Goal: Task Accomplishment & Management: Complete application form

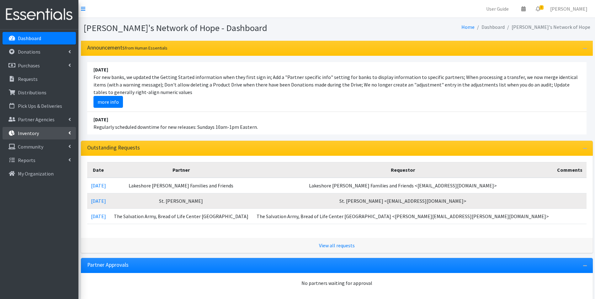
click at [34, 132] on p "Inventory" at bounding box center [28, 133] width 21 height 6
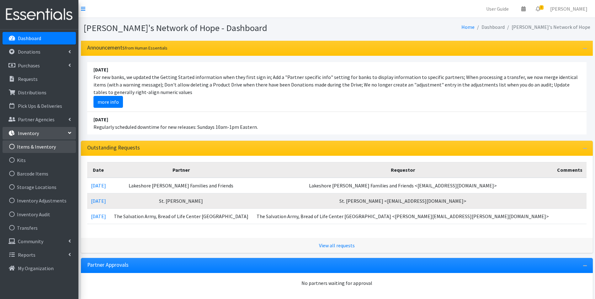
click at [33, 146] on link "Items & Inventory" at bounding box center [39, 147] width 73 height 13
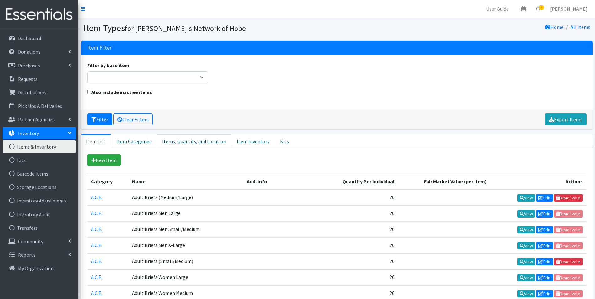
click at [193, 141] on link "Items, Quantity, and Location" at bounding box center [194, 141] width 75 height 14
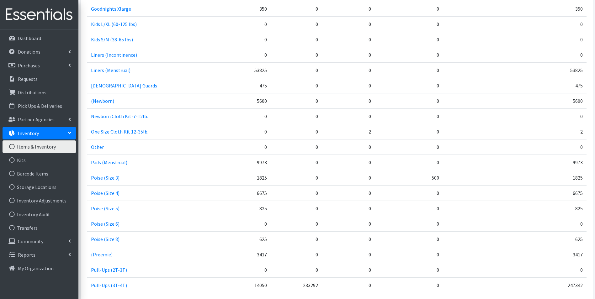
scroll to position [722, 0]
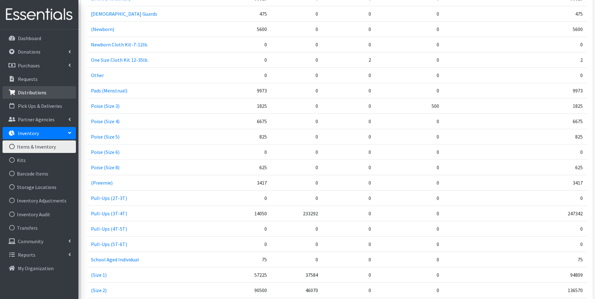
click at [35, 92] on p "Distributions" at bounding box center [32, 92] width 29 height 6
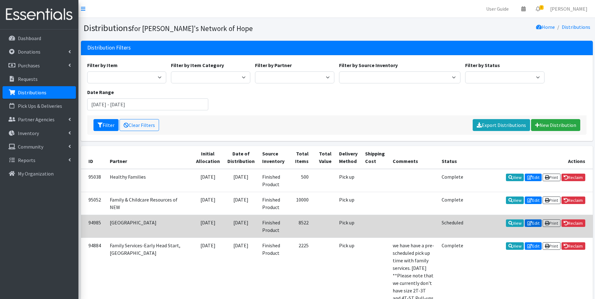
click at [533, 223] on link "Edit" at bounding box center [533, 224] width 17 height 8
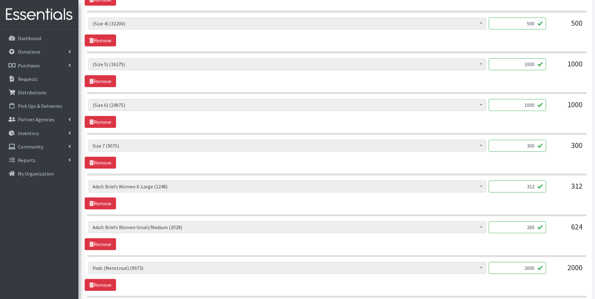
scroll to position [439, 0]
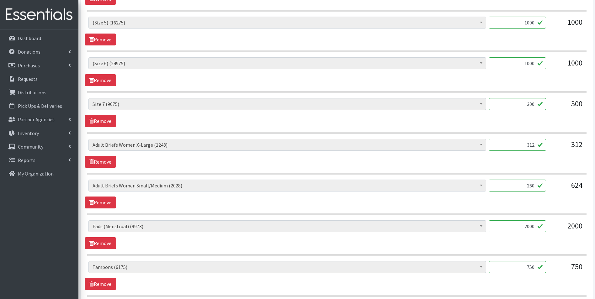
click at [534, 187] on input "260" at bounding box center [517, 186] width 57 height 12
type input "2"
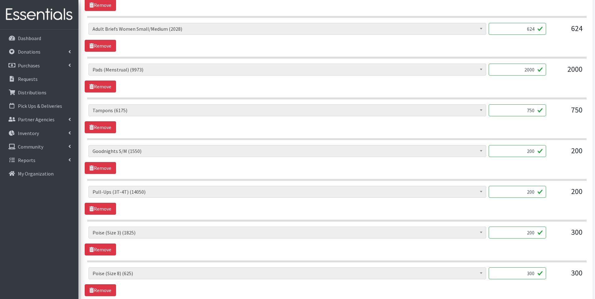
scroll to position [627, 0]
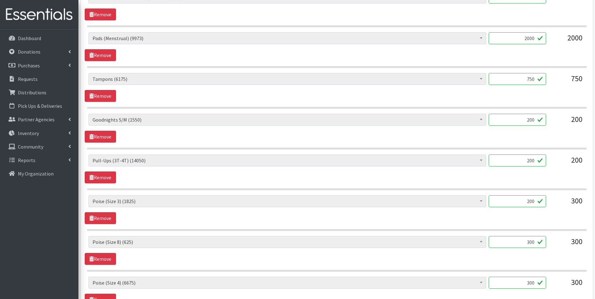
type input "624"
drag, startPoint x: 524, startPoint y: 203, endPoint x: 538, endPoint y: 203, distance: 14.7
click at [538, 203] on input "200" at bounding box center [517, 201] width 57 height 12
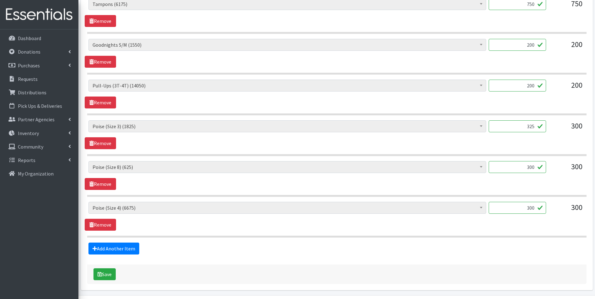
scroll to position [722, 0]
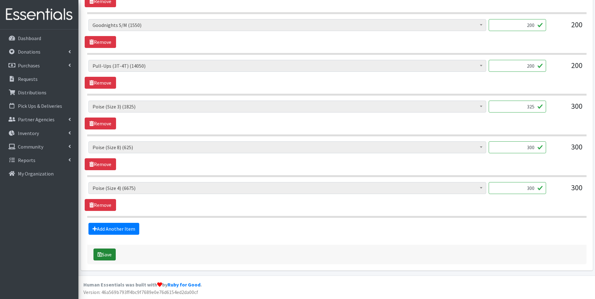
type input "325"
click at [107, 254] on button "Save" at bounding box center [104, 255] width 22 height 12
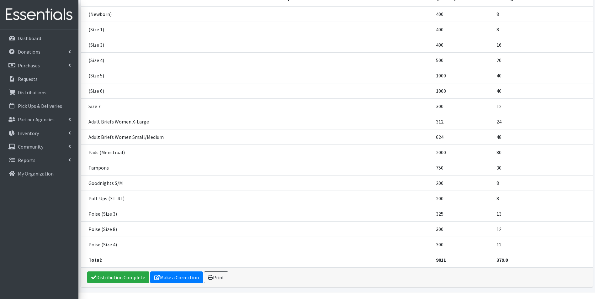
scroll to position [123, 0]
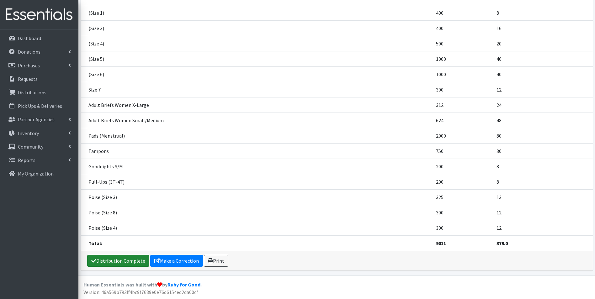
click at [136, 262] on link "Distribution Complete" at bounding box center [118, 261] width 62 height 12
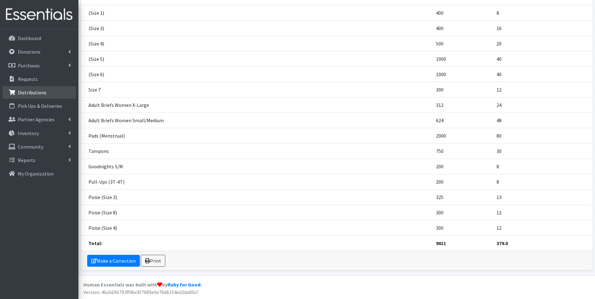
click at [32, 91] on p "Distributions" at bounding box center [32, 92] width 29 height 6
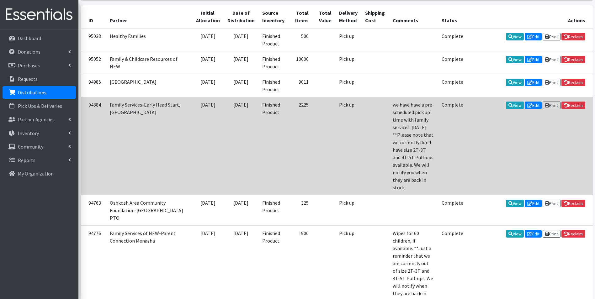
scroll to position [188, 0]
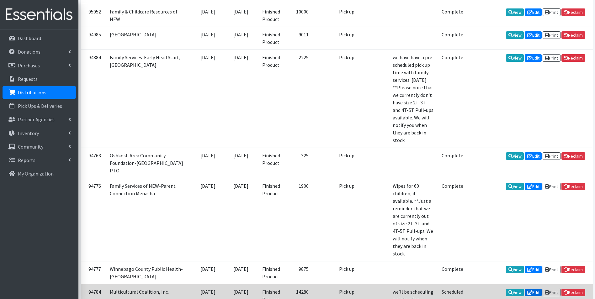
click at [528, 291] on icon at bounding box center [529, 293] width 5 height 4
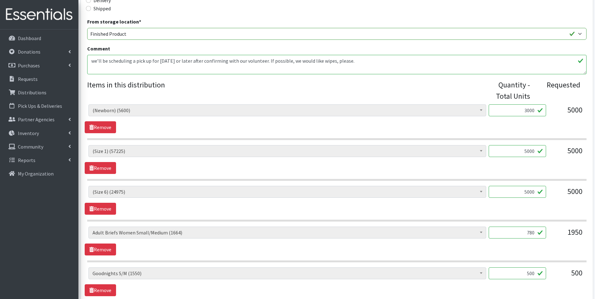
scroll to position [220, 0]
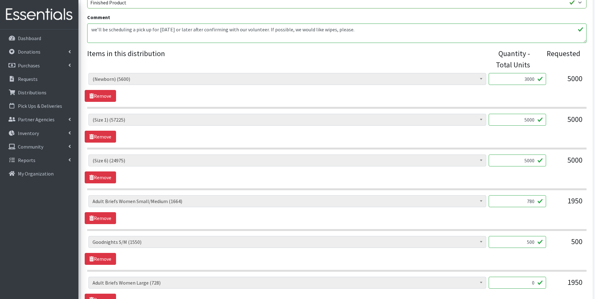
drag, startPoint x: 526, startPoint y: 202, endPoint x: 550, endPoint y: 202, distance: 24.2
click at [550, 202] on div "(Newborn) (5600) (Preemie) (3417) (Size 1) (57225) (Size 2) (90500) (Size 3) (6…" at bounding box center [336, 203] width 497 height 17
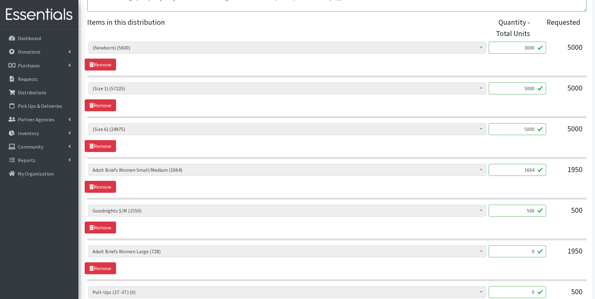
scroll to position [282, 0]
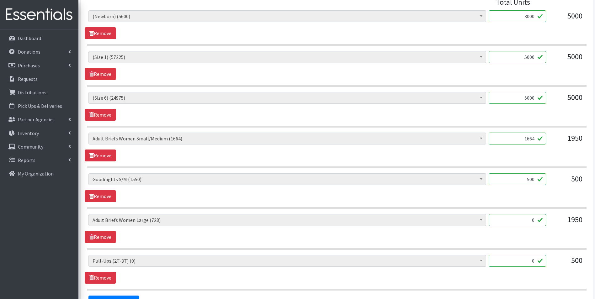
type input "1664"
drag, startPoint x: 527, startPoint y: 217, endPoint x: 540, endPoint y: 218, distance: 12.9
click at [540, 218] on input "0" at bounding box center [517, 220] width 57 height 12
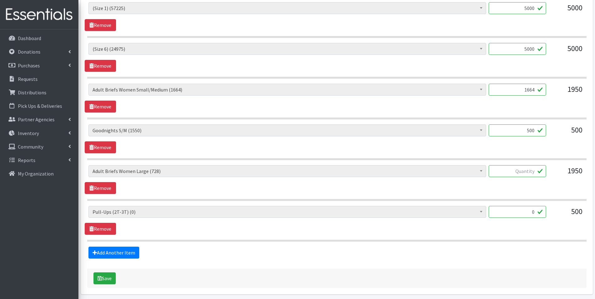
scroll to position [345, 0]
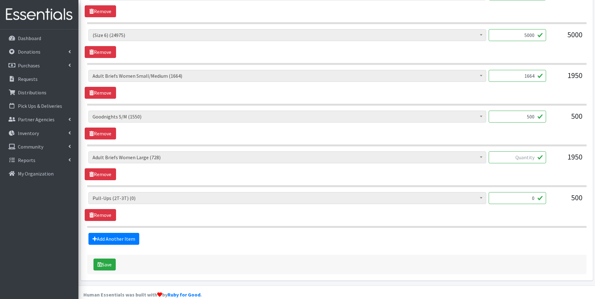
drag, startPoint x: 529, startPoint y: 200, endPoint x: 562, endPoint y: 201, distance: 33.3
click at [562, 201] on div "(Newborn) (5600) (Preemie) (3417) (Size 1) (57225) (Size 2) (90500) (Size 3) (6…" at bounding box center [336, 200] width 497 height 17
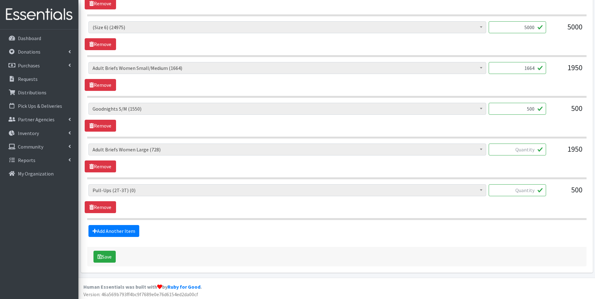
scroll to position [355, 0]
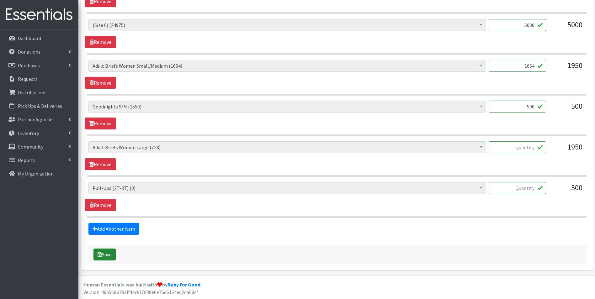
click at [104, 255] on button "Save" at bounding box center [104, 255] width 22 height 12
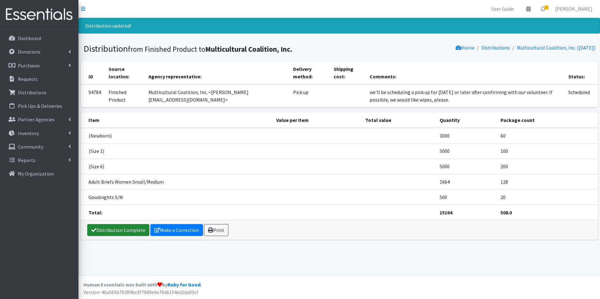
click at [118, 231] on link "Distribution Complete" at bounding box center [118, 230] width 62 height 12
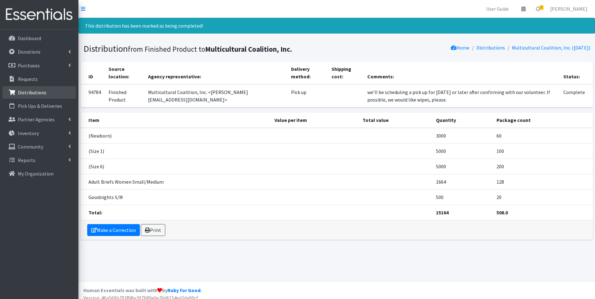
click at [27, 95] on p "Distributions" at bounding box center [32, 92] width 29 height 6
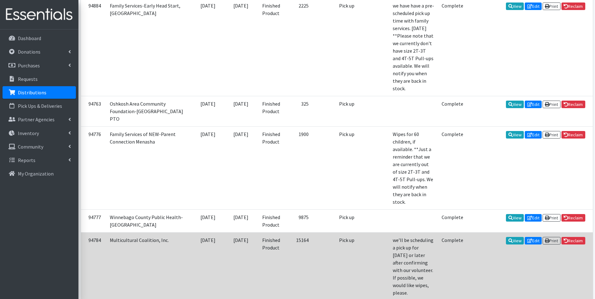
scroll to position [251, 0]
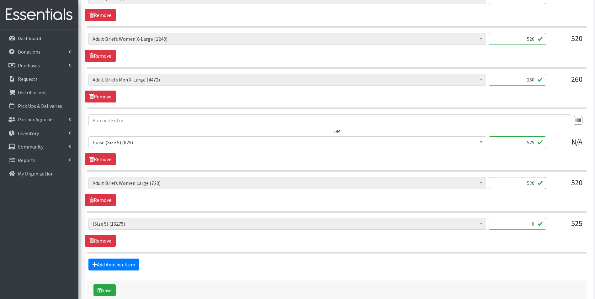
scroll to position [345, 0]
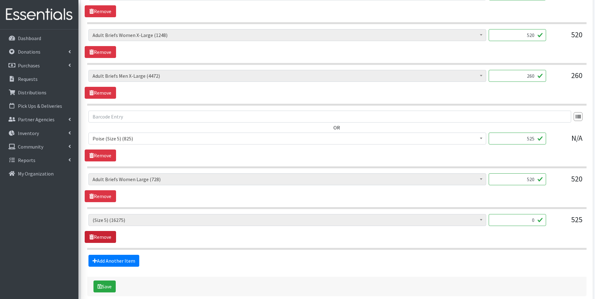
click at [107, 237] on link "Remove" at bounding box center [100, 237] width 31 height 12
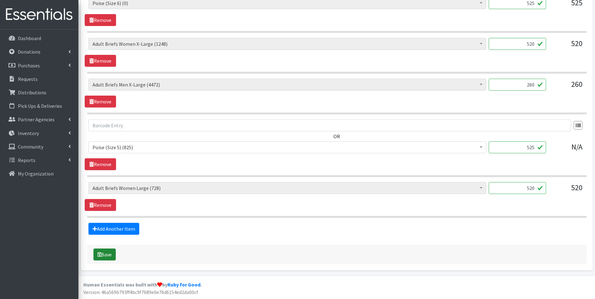
click at [106, 253] on button "Save" at bounding box center [104, 255] width 22 height 12
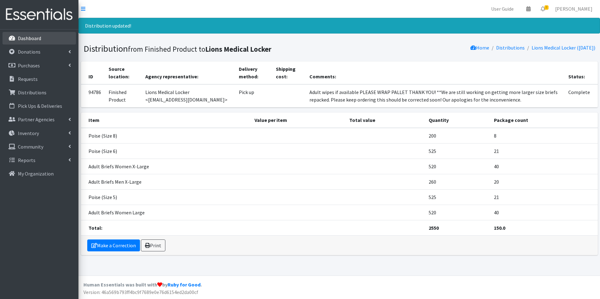
click at [30, 39] on p "Dashboard" at bounding box center [29, 38] width 23 height 6
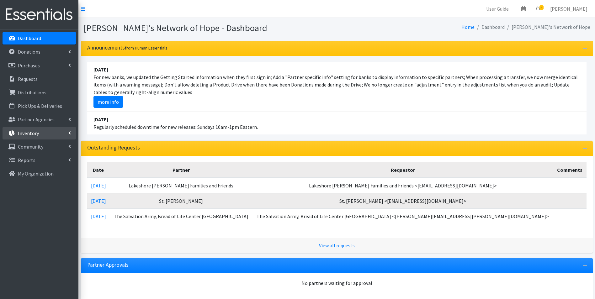
click at [33, 133] on p "Inventory" at bounding box center [28, 133] width 21 height 6
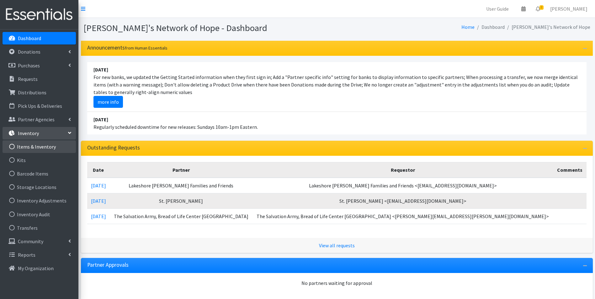
click at [35, 147] on link "Items & Inventory" at bounding box center [39, 147] width 73 height 13
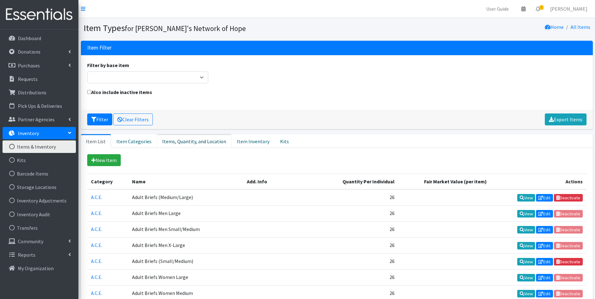
click at [184, 143] on link "Items, Quantity, and Location" at bounding box center [194, 141] width 75 height 14
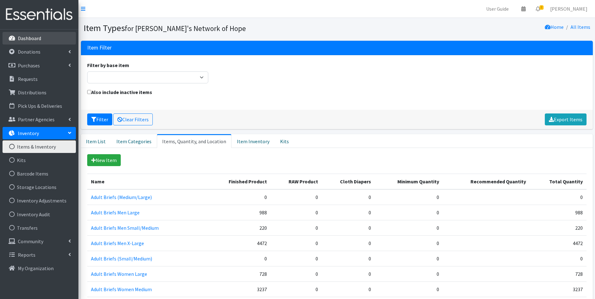
click at [37, 41] on p "Dashboard" at bounding box center [29, 38] width 23 height 6
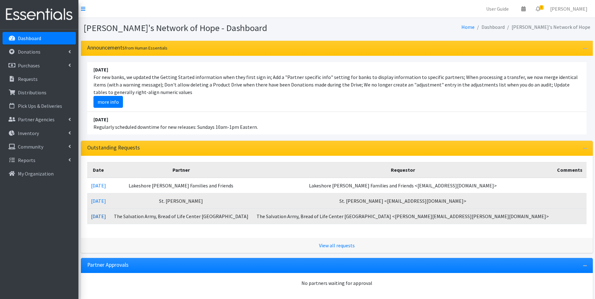
click at [106, 216] on link "08/18/2025" at bounding box center [98, 216] width 15 height 6
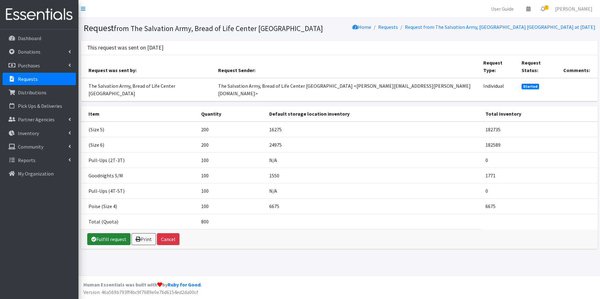
click at [116, 233] on link "Fulfill request" at bounding box center [108, 239] width 43 height 12
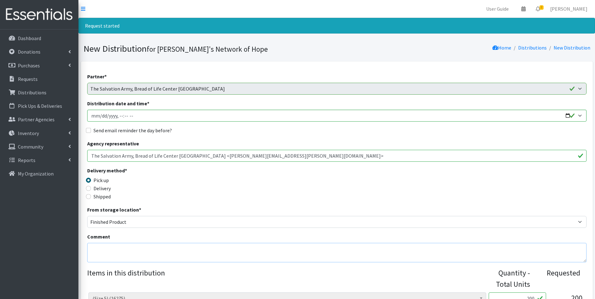
click at [104, 248] on textarea "Comment" at bounding box center [336, 252] width 499 height 19
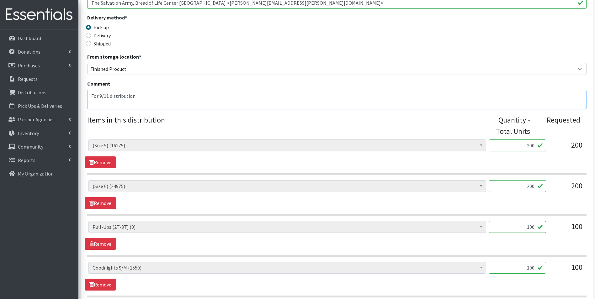
scroll to position [157, 0]
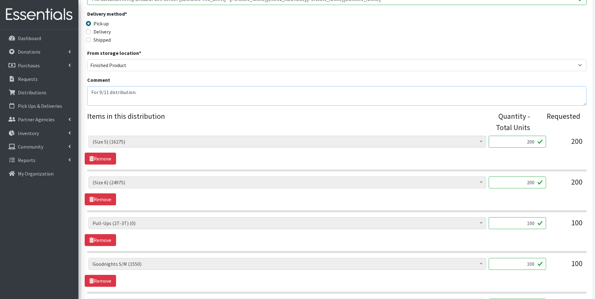
type textarea "For 9/11 distribution."
drag, startPoint x: 524, startPoint y: 224, endPoint x: 549, endPoint y: 224, distance: 24.5
click at [549, 224] on div "(Newborn) (5600) (Preemie) (3417) (Size 1) (57225) (Size 2) (90500) (Size 3) (6…" at bounding box center [336, 225] width 497 height 17
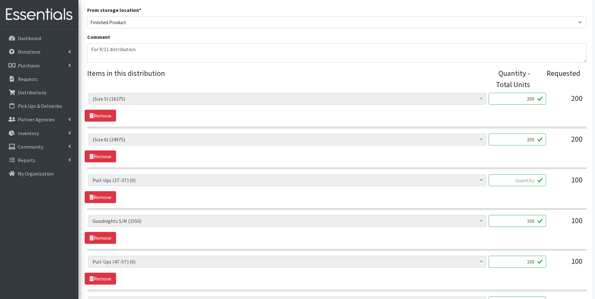
scroll to position [220, 0]
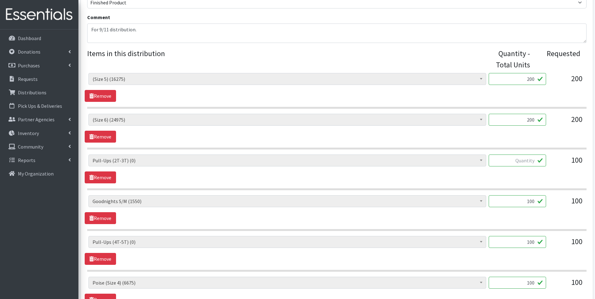
drag, startPoint x: 525, startPoint y: 243, endPoint x: 536, endPoint y: 243, distance: 11.3
click at [536, 243] on input "100" at bounding box center [517, 242] width 57 height 12
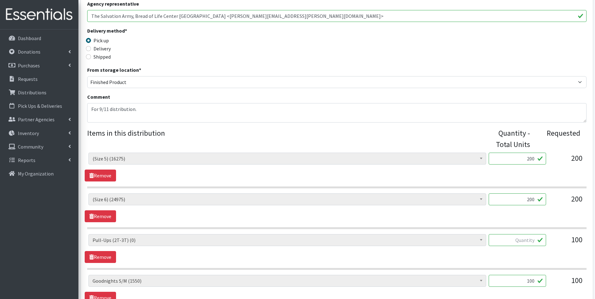
scroll to position [125, 0]
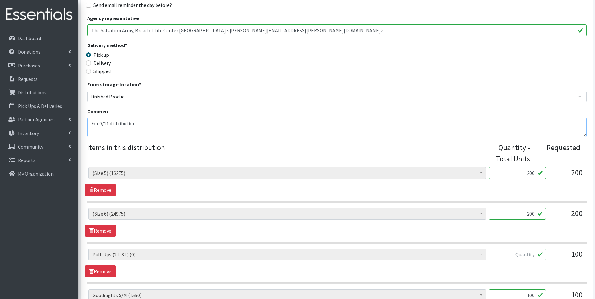
click at [152, 125] on textarea "For 9/11 distribution." at bounding box center [336, 127] width 499 height 19
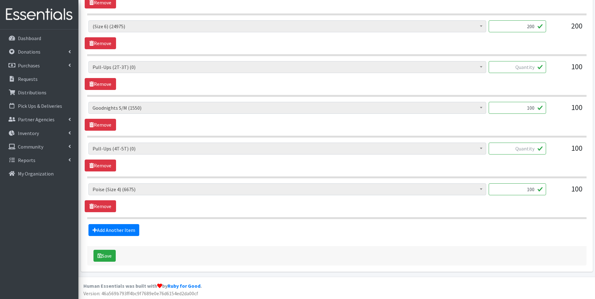
scroll to position [314, 0]
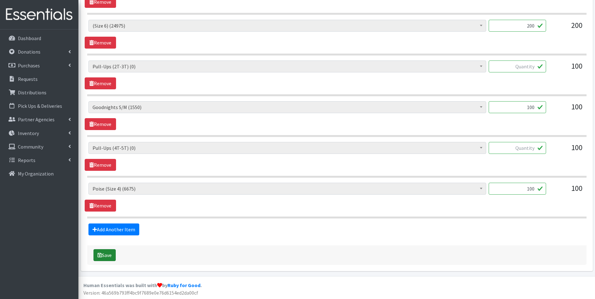
type textarea "For 9/11 distribution. **Please note that we currently don't have size 2T-3T an…"
click at [106, 254] on button "Save" at bounding box center [104, 255] width 22 height 12
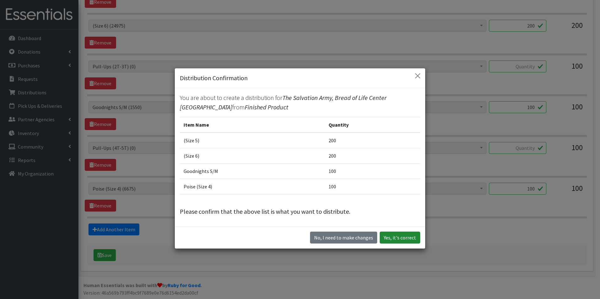
click at [403, 239] on button "Yes, it's correct" at bounding box center [400, 238] width 40 height 12
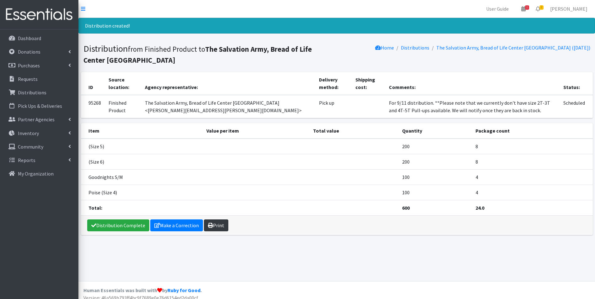
click at [214, 227] on link "Print" at bounding box center [216, 226] width 24 height 12
click at [33, 42] on link "Dashboard" at bounding box center [39, 38] width 73 height 13
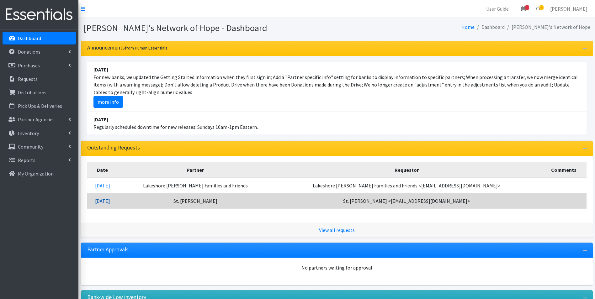
click at [110, 200] on link "08/18/2025" at bounding box center [102, 201] width 15 height 6
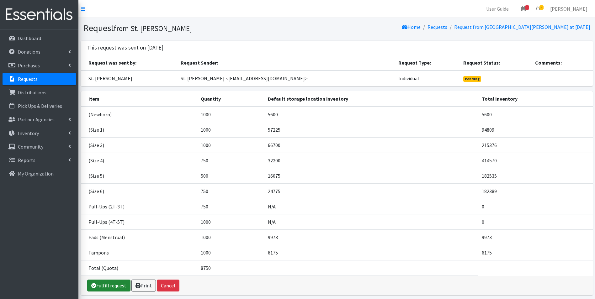
click at [113, 283] on link "Fulfill request" at bounding box center [108, 286] width 43 height 12
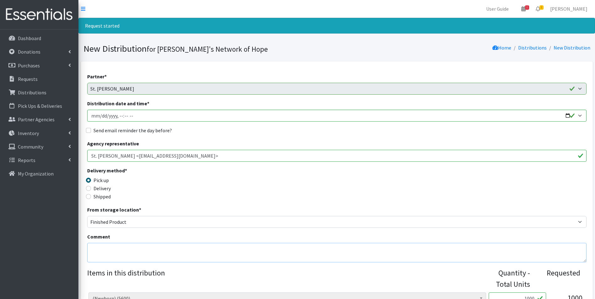
click at [99, 249] on textarea "Comment" at bounding box center [336, 252] width 499 height 19
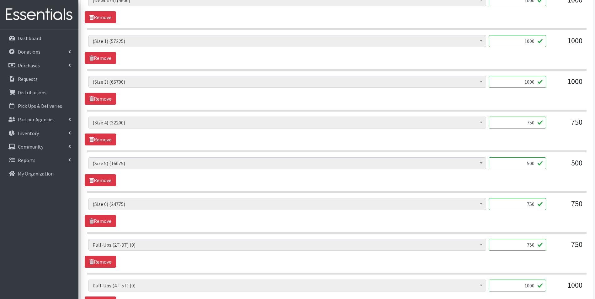
scroll to position [314, 0]
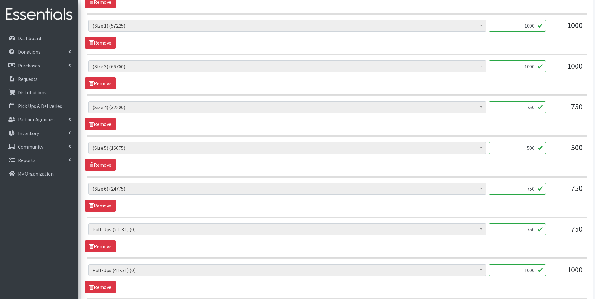
type textarea "For 9/11 Distribution."
drag, startPoint x: 526, startPoint y: 229, endPoint x: 534, endPoint y: 229, distance: 7.8
click at [534, 229] on input "750" at bounding box center [517, 230] width 57 height 12
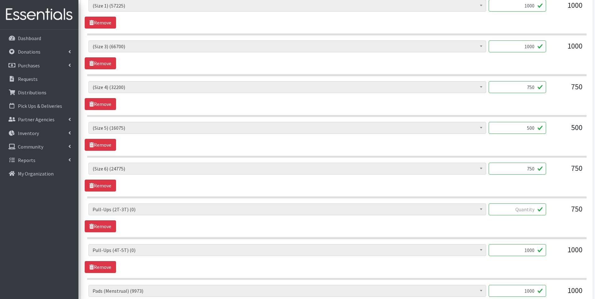
scroll to position [345, 0]
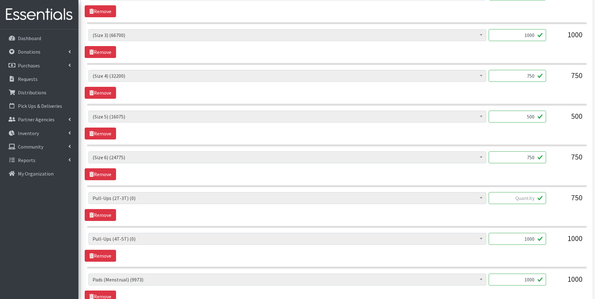
drag, startPoint x: 524, startPoint y: 240, endPoint x: 542, endPoint y: 239, distance: 17.9
click at [542, 239] on input "1000" at bounding box center [517, 239] width 57 height 12
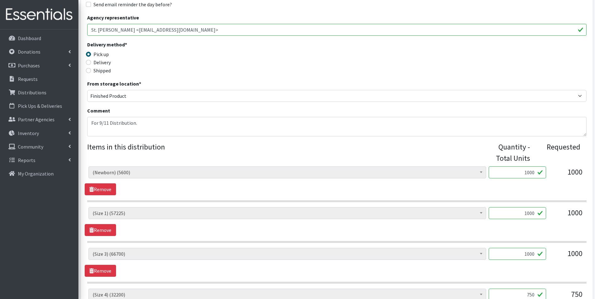
scroll to position [125, 0]
click at [142, 120] on textarea "For 9/11 Distribution." at bounding box center [336, 127] width 499 height 19
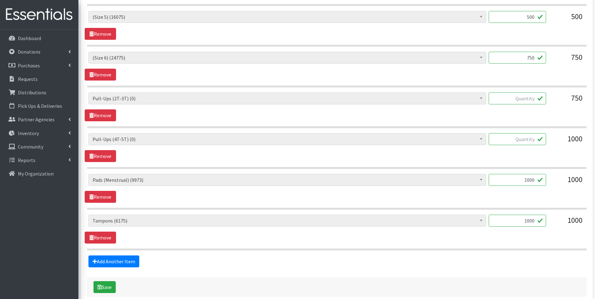
scroll to position [471, 0]
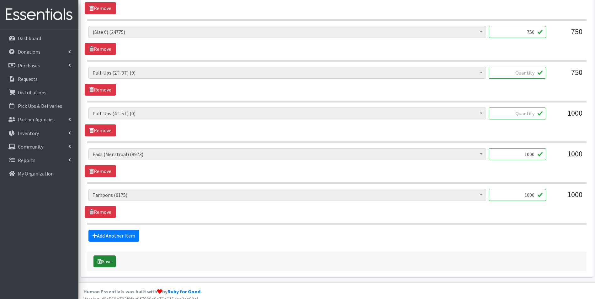
type textarea "For 9/11 Distribution. **Please note that we currently don't have size 2T-3T an…"
click at [105, 259] on button "Save" at bounding box center [104, 262] width 22 height 12
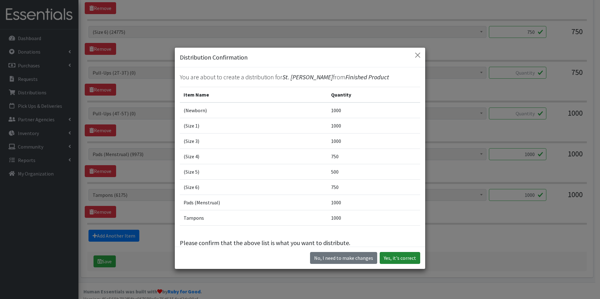
click at [398, 258] on button "Yes, it's correct" at bounding box center [400, 258] width 40 height 12
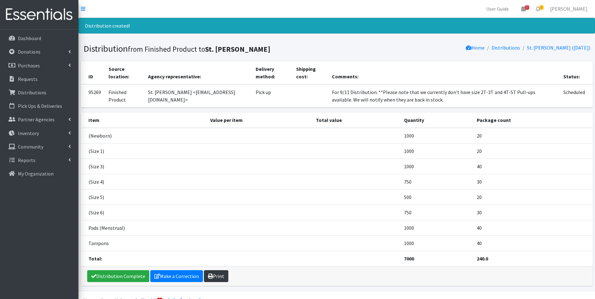
click at [219, 276] on link "Print" at bounding box center [216, 276] width 24 height 12
click at [28, 36] on p "Dashboard" at bounding box center [29, 38] width 23 height 6
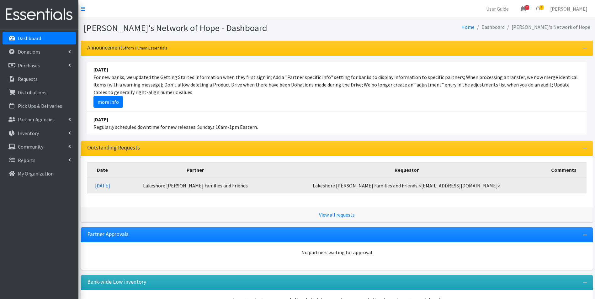
click at [110, 184] on link "[DATE]" at bounding box center [102, 186] width 15 height 6
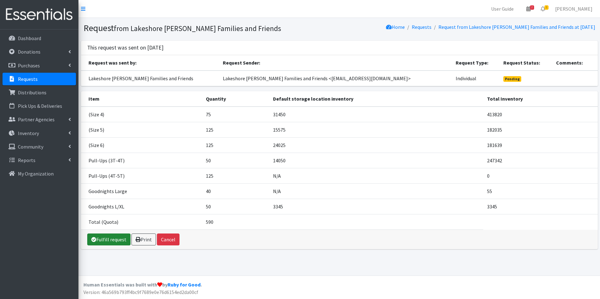
click at [104, 239] on link "Fulfill request" at bounding box center [108, 240] width 43 height 12
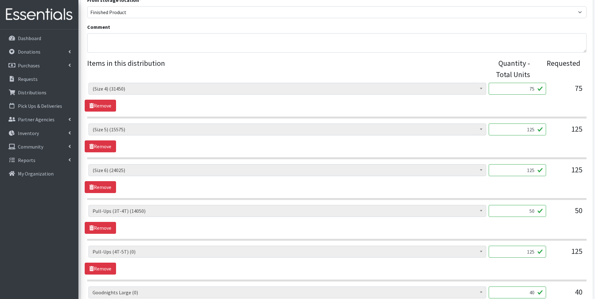
scroll to position [251, 0]
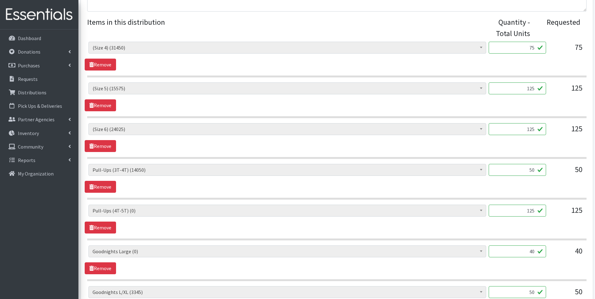
drag, startPoint x: 520, startPoint y: 211, endPoint x: 566, endPoint y: 211, distance: 46.4
click at [566, 211] on div "(Newborn) (4600) (Preemie) (3417) (Size 1) (56225) (Size 2) (90500) (Size 3) (6…" at bounding box center [336, 213] width 497 height 17
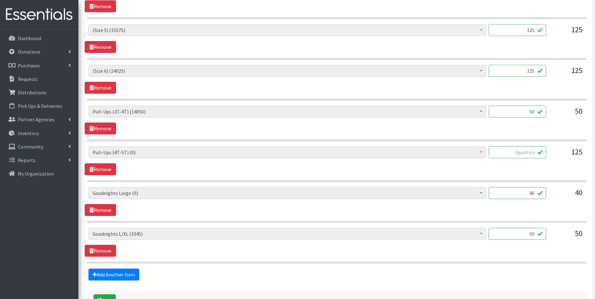
scroll to position [314, 0]
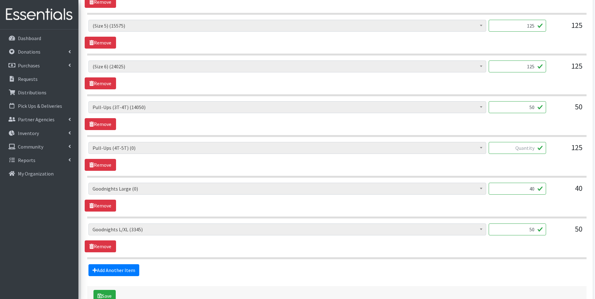
drag, startPoint x: 526, startPoint y: 190, endPoint x: 576, endPoint y: 189, distance: 50.5
click at [576, 189] on div "(Newborn) (4600) (Preemie) (3417) (Size 1) (56225) (Size 2) (90500) (Size 3) (6…" at bounding box center [336, 191] width 497 height 17
drag, startPoint x: 529, startPoint y: 230, endPoint x: 537, endPoint y: 230, distance: 8.5
click at [537, 230] on input "50" at bounding box center [517, 230] width 57 height 12
type input "100"
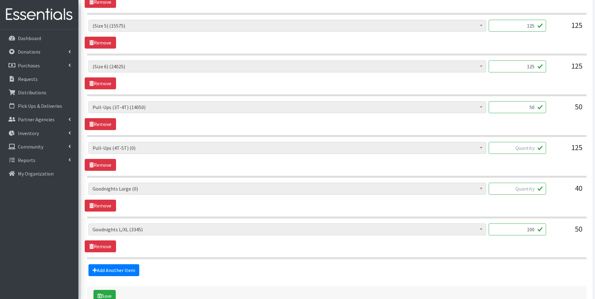
click at [550, 245] on div "(Newborn) (4600) (Preemie) (3417) (Size 1) (56225) (Size 2) (90500) (Size 3) (6…" at bounding box center [337, 238] width 504 height 29
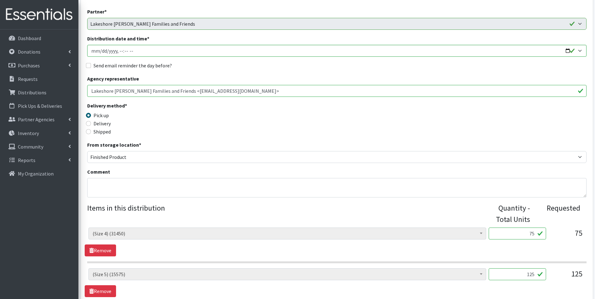
scroll to position [63, 0]
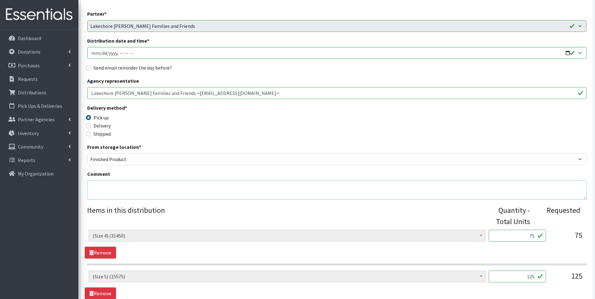
click at [102, 183] on textarea "Comment" at bounding box center [336, 189] width 499 height 19
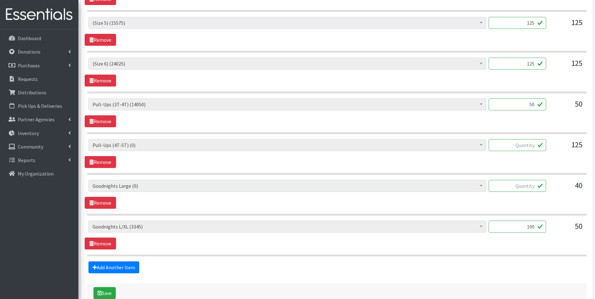
scroll to position [345, 0]
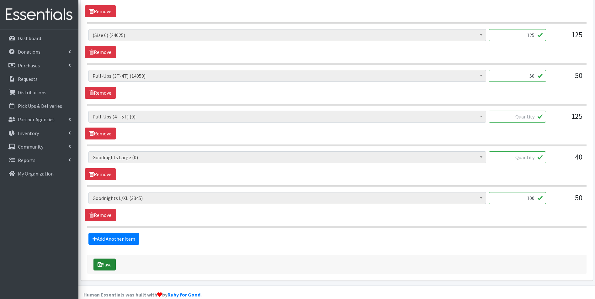
type textarea "For 9/11 distribution."
click at [106, 267] on button "Save" at bounding box center [104, 265] width 22 height 12
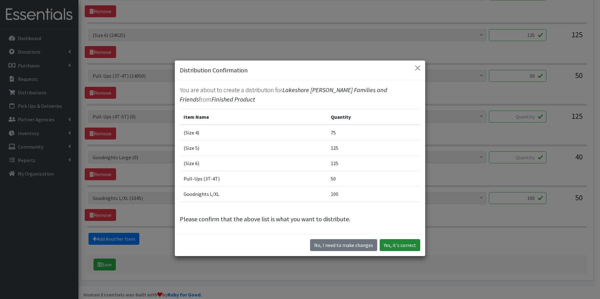
click at [404, 242] on button "Yes, it's correct" at bounding box center [400, 245] width 40 height 12
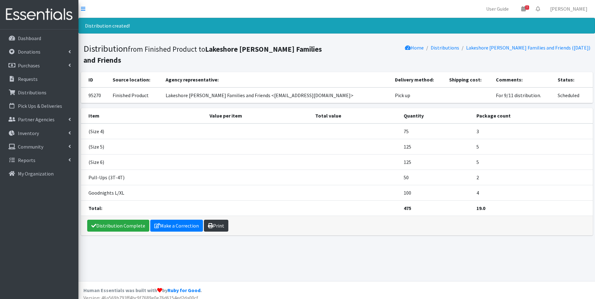
click at [214, 220] on link "Print" at bounding box center [216, 226] width 24 height 12
click at [25, 37] on p "Dashboard" at bounding box center [29, 38] width 23 height 6
